Goal: Navigation & Orientation: Find specific page/section

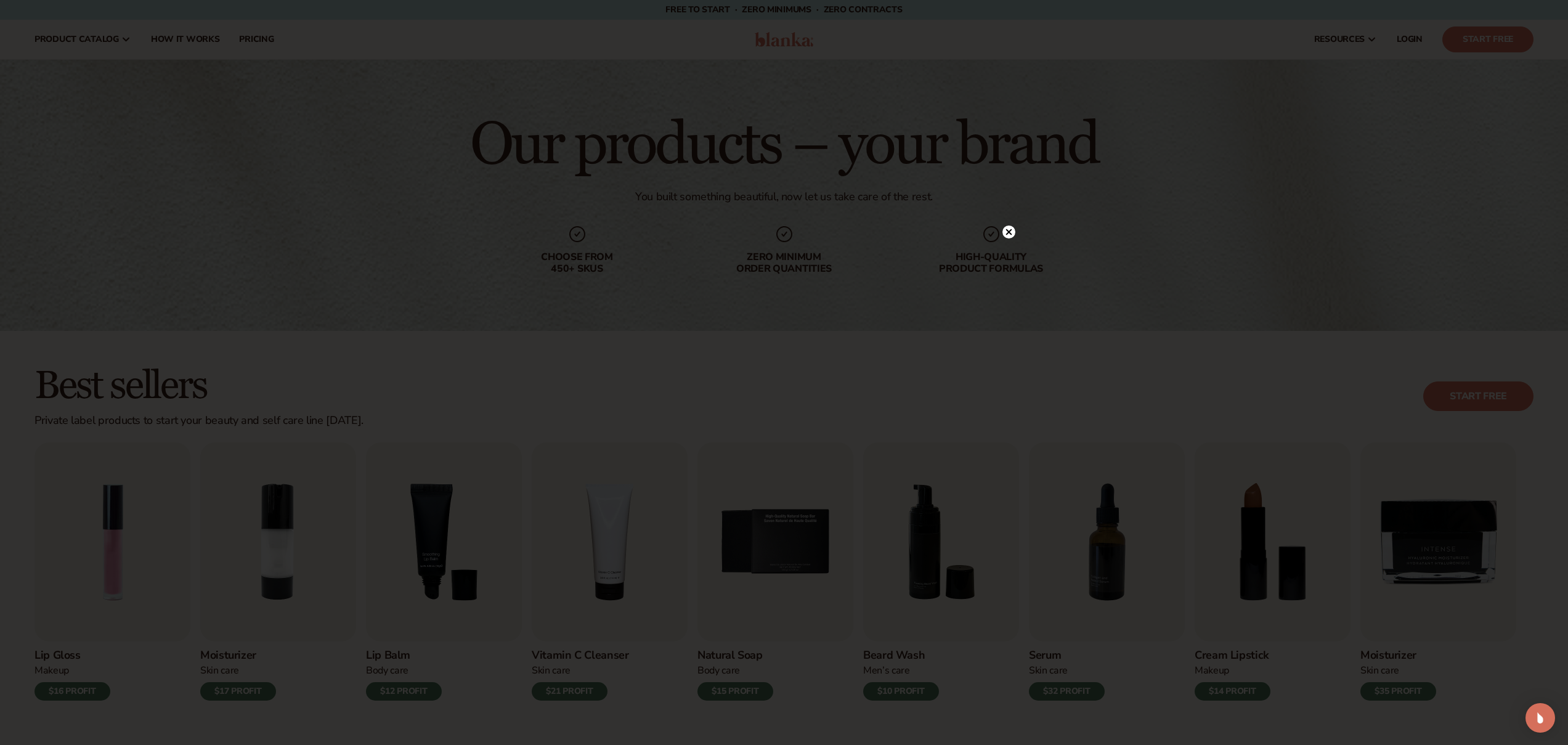
click at [1009, 235] on circle at bounding box center [1009, 232] width 13 height 13
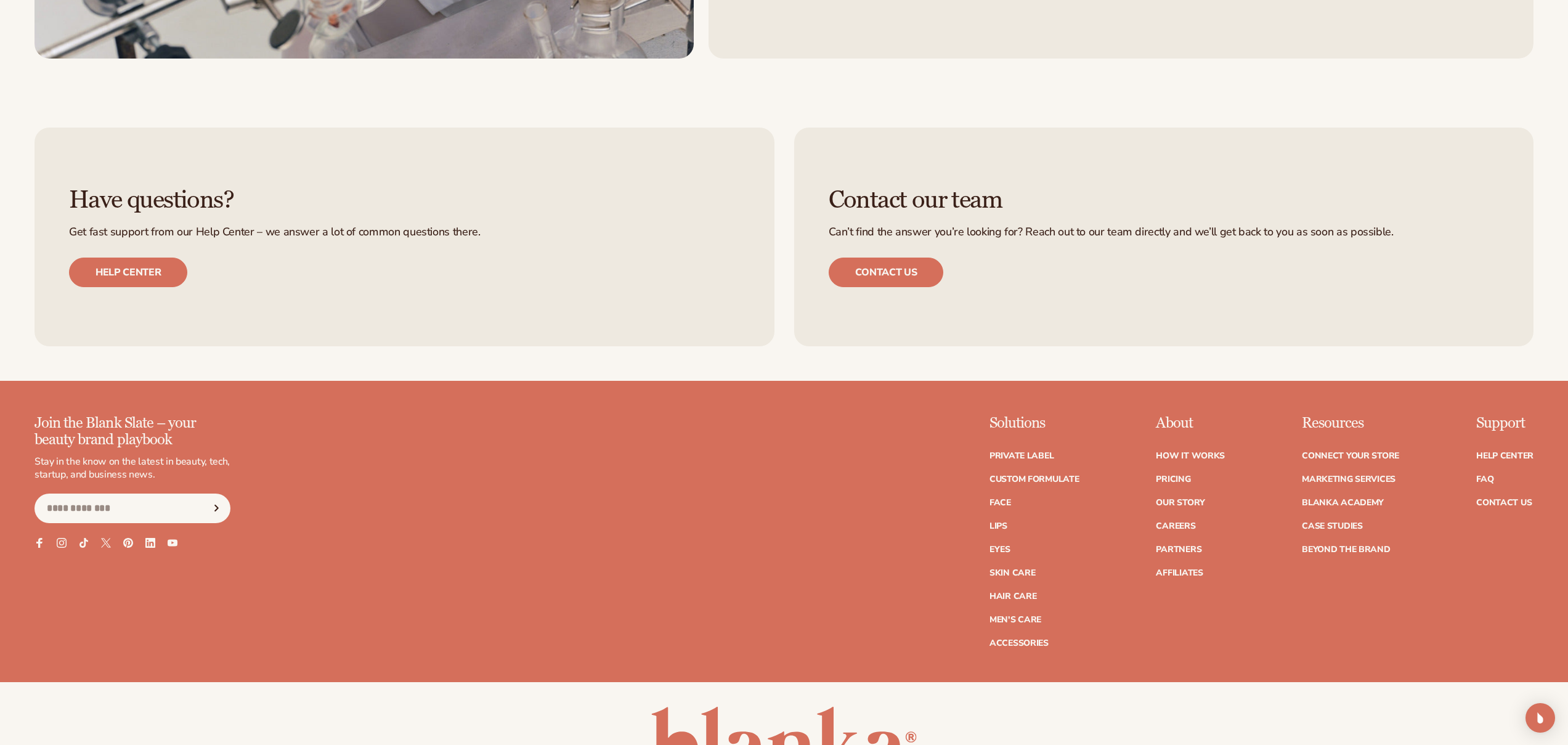
scroll to position [2450, 0]
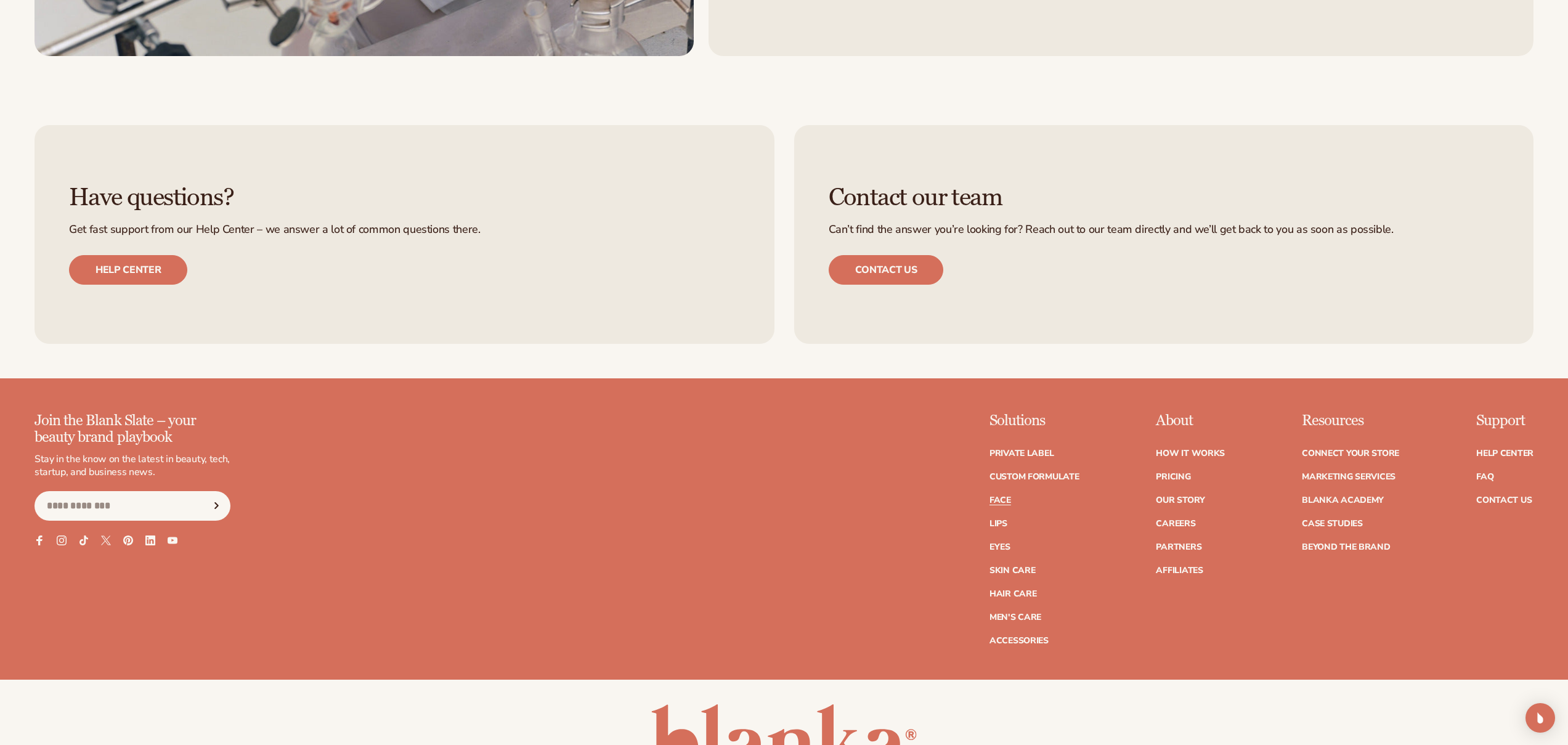
click at [1002, 505] on link "Face" at bounding box center [1000, 500] width 22 height 9
